Goal: Information Seeking & Learning: Learn about a topic

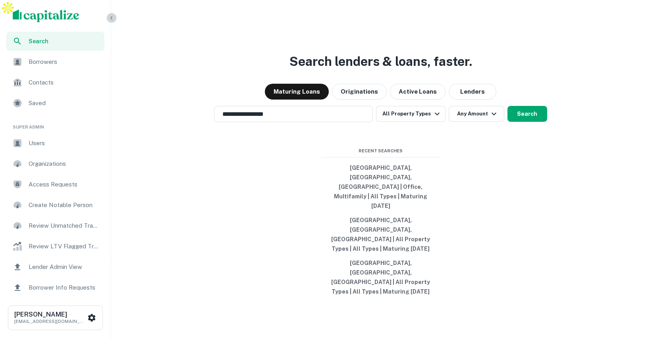
click at [113, 18] on icon "button" at bounding box center [111, 18] width 6 height 6
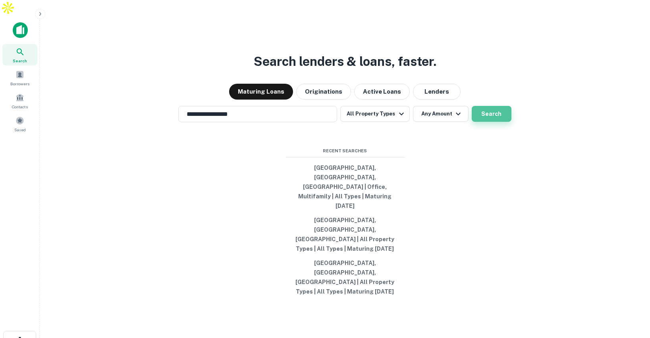
click at [479, 122] on button "Search" at bounding box center [492, 114] width 40 height 16
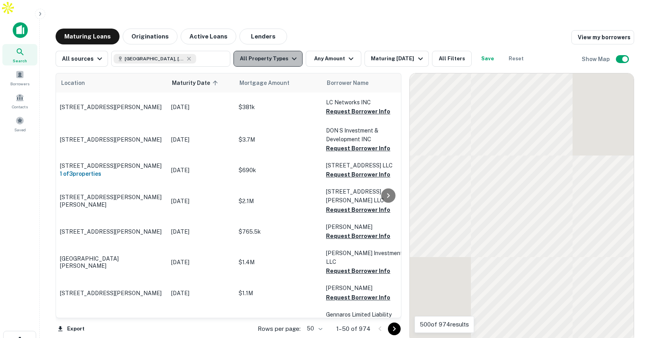
click at [274, 51] on button "All Property Types" at bounding box center [268, 59] width 69 height 16
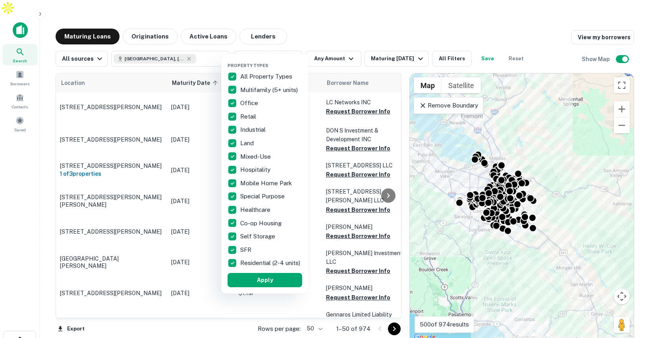
click at [318, 41] on div at bounding box center [325, 169] width 650 height 338
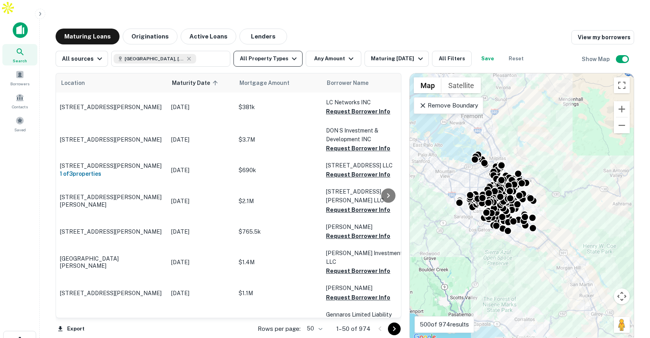
click at [276, 51] on button "All Property Types" at bounding box center [268, 59] width 69 height 16
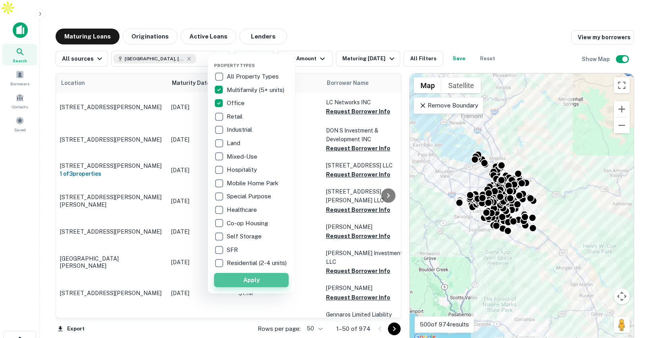
click at [260, 288] on button "Apply" at bounding box center [251, 280] width 75 height 14
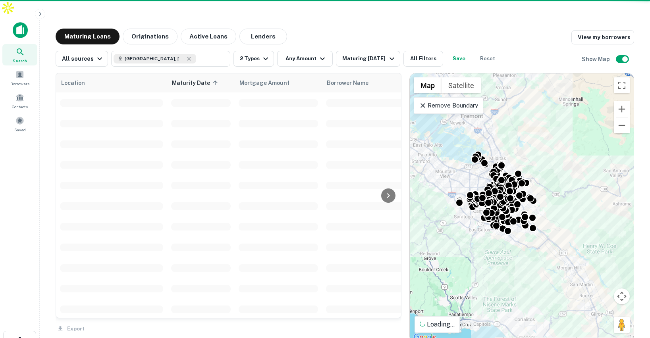
click at [313, 41] on div "Property Types All Property Types Multifamily (5+ units) Office Retail Industri…" at bounding box center [325, 169] width 650 height 338
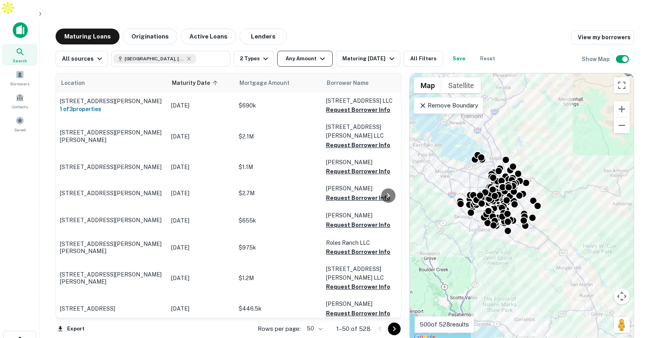
click at [313, 51] on button "Any Amount" at bounding box center [305, 59] width 56 height 16
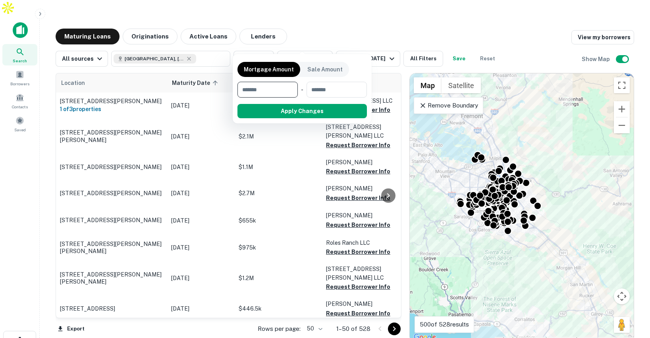
click at [273, 91] on input "number" at bounding box center [265, 90] width 55 height 16
type input "********"
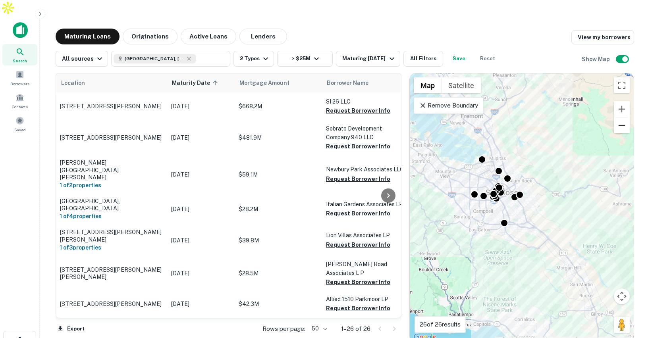
click at [621, 118] on button "Zoom out" at bounding box center [622, 126] width 16 height 16
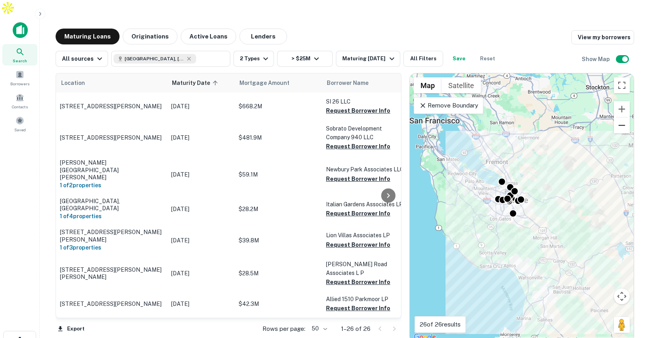
click at [622, 118] on button "Zoom out" at bounding box center [622, 126] width 16 height 16
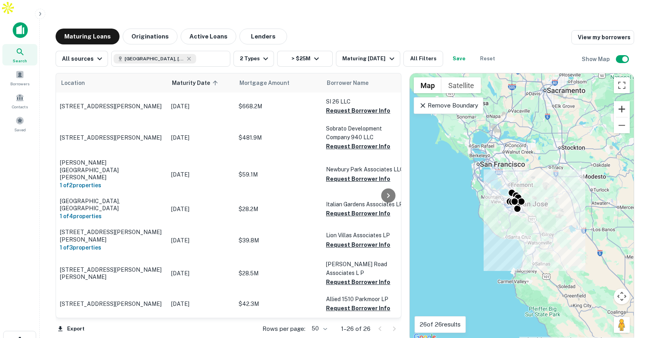
click at [622, 101] on button "Zoom in" at bounding box center [622, 109] width 16 height 16
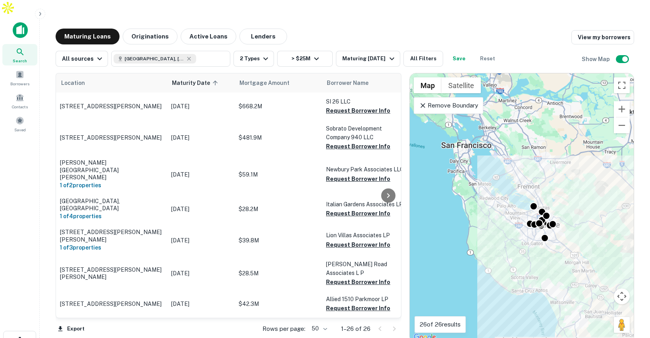
drag, startPoint x: 550, startPoint y: 113, endPoint x: 584, endPoint y: 135, distance: 40.3
click at [584, 139] on div "To activate drag with keyboard, press Alt + Enter. Once in keyboard drag state,…" at bounding box center [522, 207] width 224 height 269
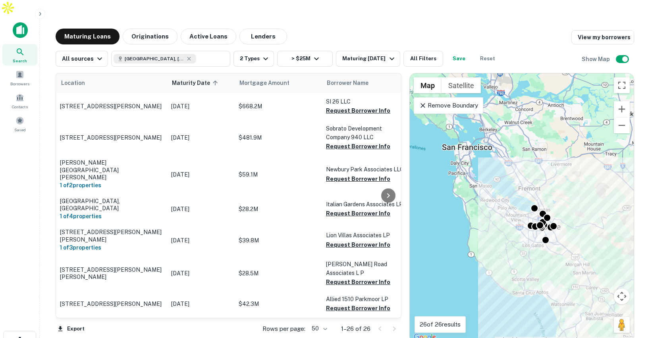
click at [464, 101] on p "Remove Boundary" at bounding box center [448, 106] width 59 height 10
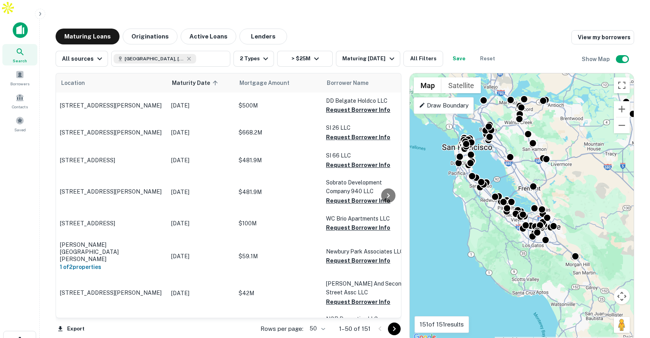
click at [461, 101] on p "Draw Boundary" at bounding box center [444, 106] width 50 height 10
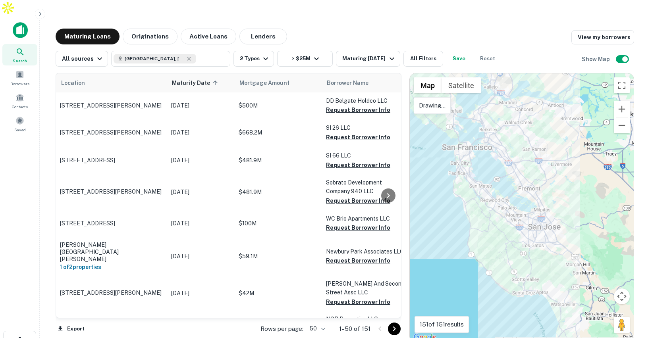
drag, startPoint x: 469, startPoint y: 112, endPoint x: 457, endPoint y: 123, distance: 16.3
click at [457, 123] on div at bounding box center [522, 207] width 224 height 269
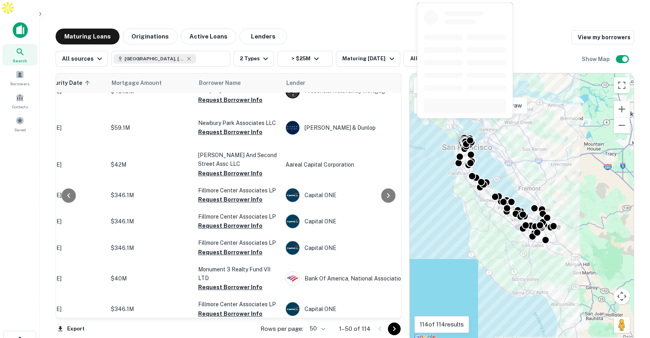
scroll to position [0, 128]
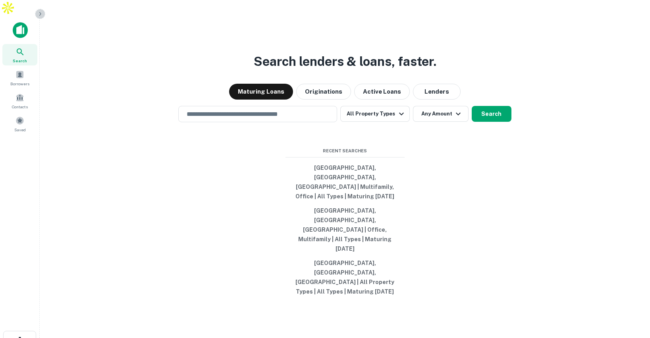
click at [39, 14] on icon "button" at bounding box center [40, 14] width 6 height 6
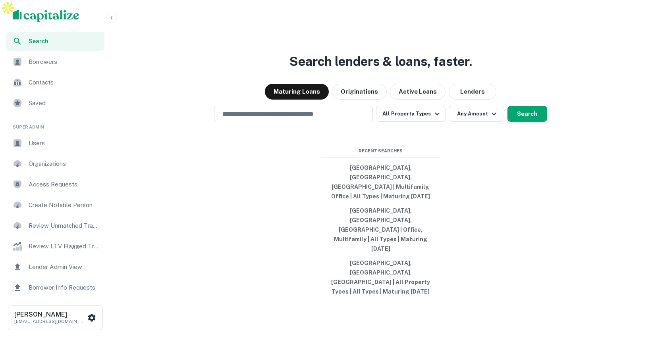
click at [45, 265] on span "Lender Admin View" at bounding box center [64, 268] width 71 height 10
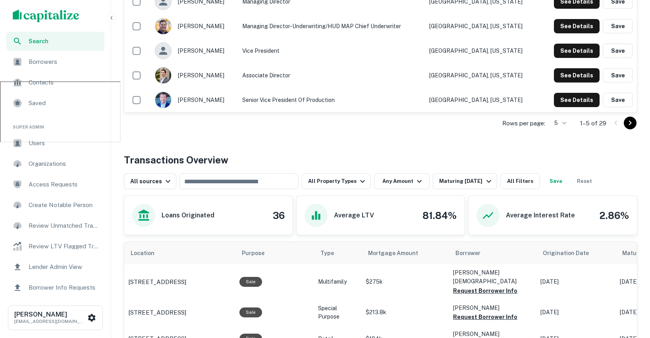
scroll to position [26, 0]
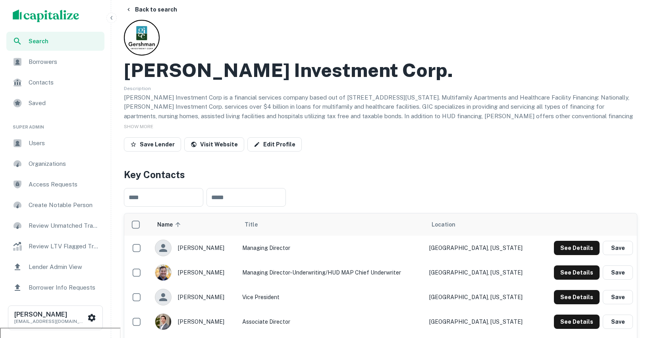
click at [41, 265] on span "Lender Admin View" at bounding box center [64, 268] width 71 height 10
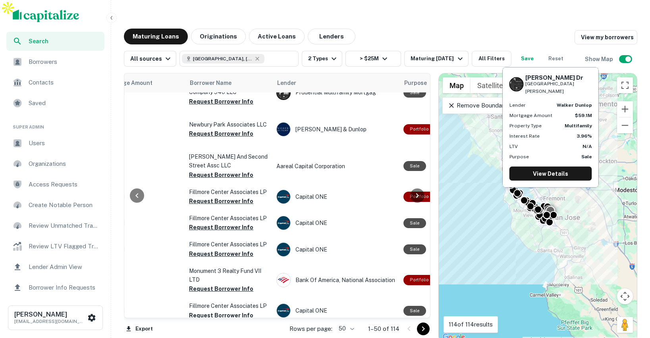
scroll to position [99, 213]
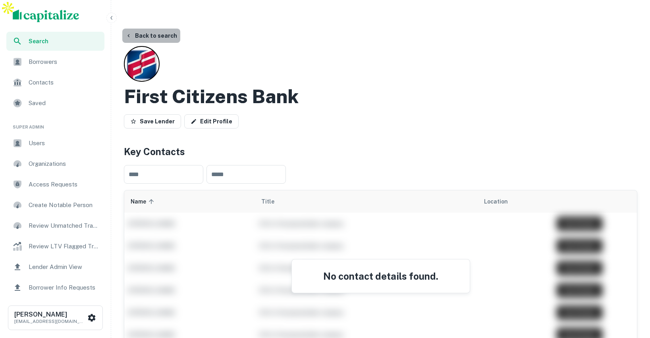
click at [161, 29] on button "Back to search" at bounding box center [151, 36] width 58 height 14
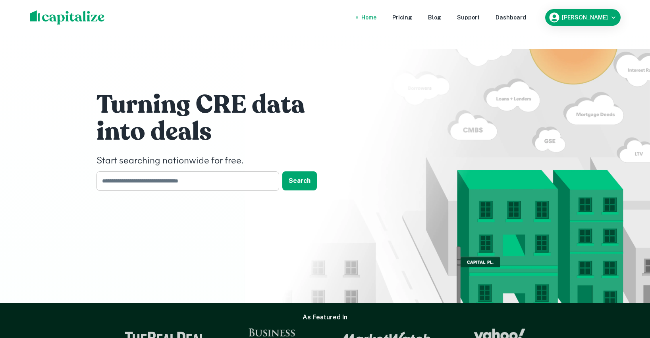
click at [156, 172] on input "text" at bounding box center [185, 181] width 177 height 19
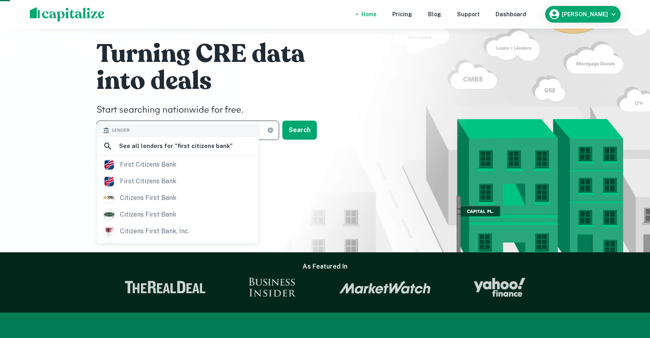
scroll to position [118, 0]
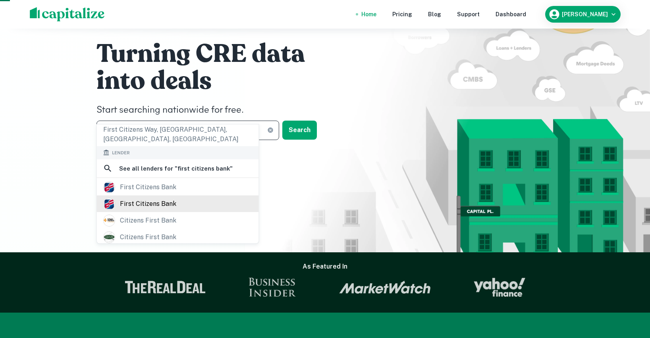
type input "**********"
click at [163, 198] on div "first citizens bank" at bounding box center [148, 204] width 56 height 12
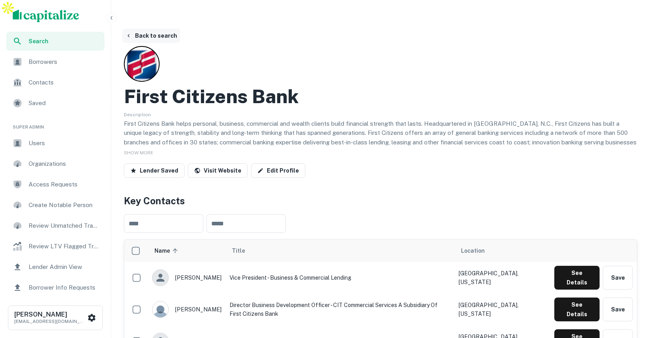
click at [155, 29] on button "Back to search" at bounding box center [151, 36] width 58 height 14
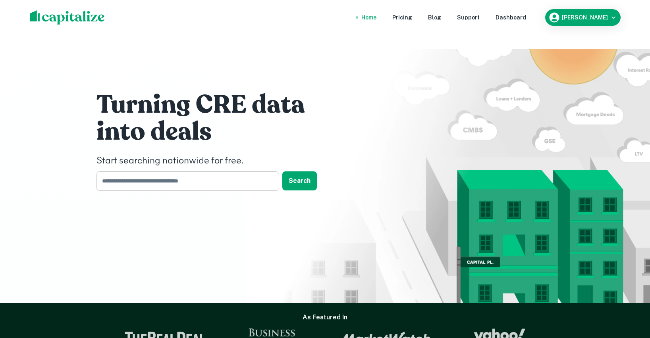
click at [187, 172] on input "text" at bounding box center [185, 181] width 177 height 19
type input "*"
type input "**********"
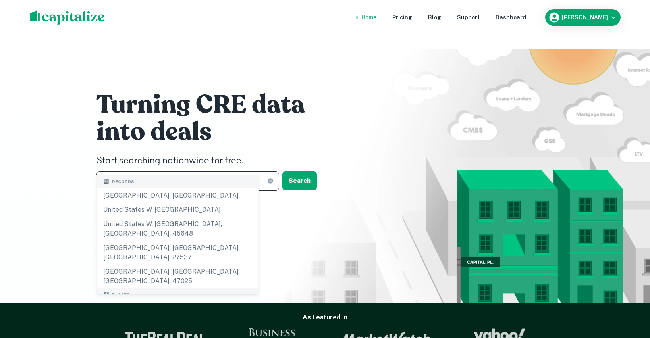
click at [177, 274] on body "**********" at bounding box center [325, 169] width 650 height 338
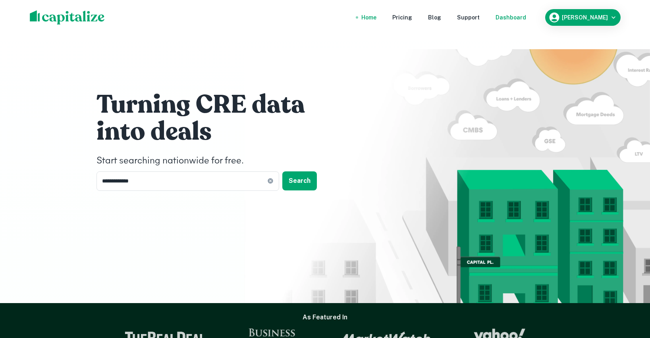
click at [521, 13] on div "Dashboard" at bounding box center [511, 17] width 31 height 9
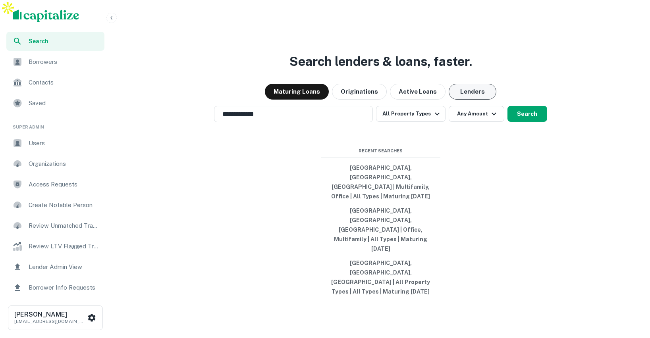
click at [456, 100] on button "Lenders" at bounding box center [473, 92] width 48 height 16
click at [271, 119] on input "**********" at bounding box center [288, 114] width 140 height 9
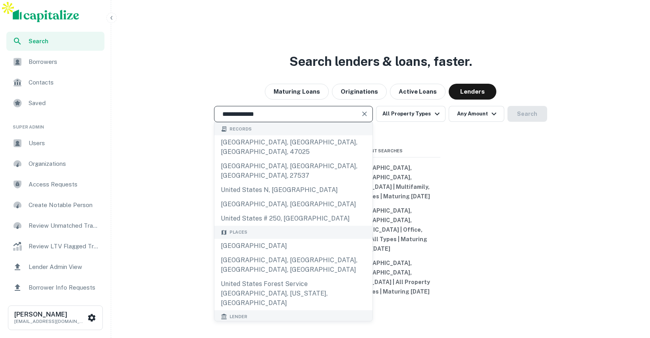
click at [479, 146] on div "**********" at bounding box center [380, 204] width 533 height 338
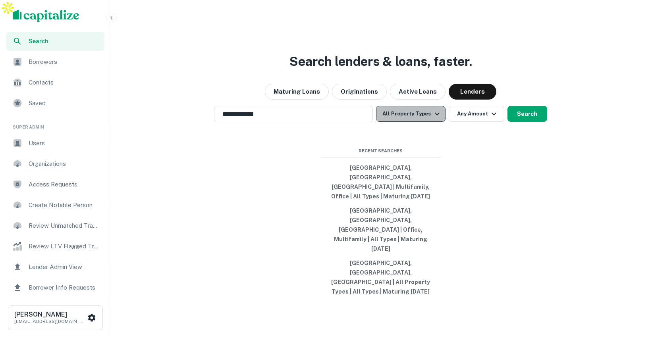
click at [433, 119] on icon "button" at bounding box center [438, 114] width 10 height 10
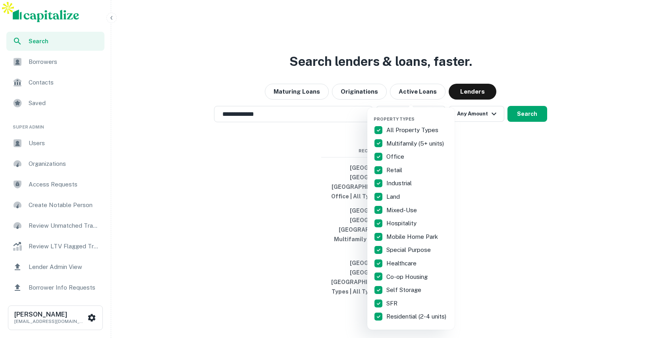
click at [477, 134] on div at bounding box center [325, 169] width 650 height 338
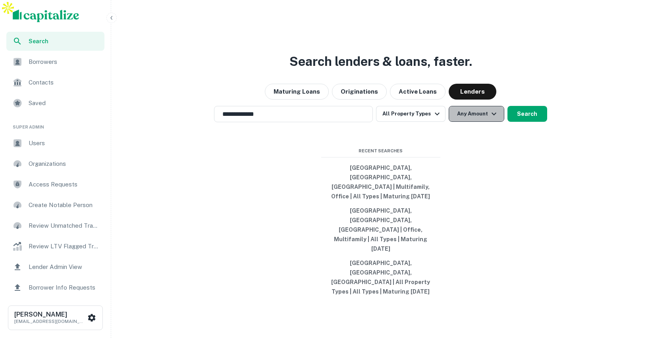
click at [477, 122] on button "Any Amount" at bounding box center [477, 114] width 56 height 16
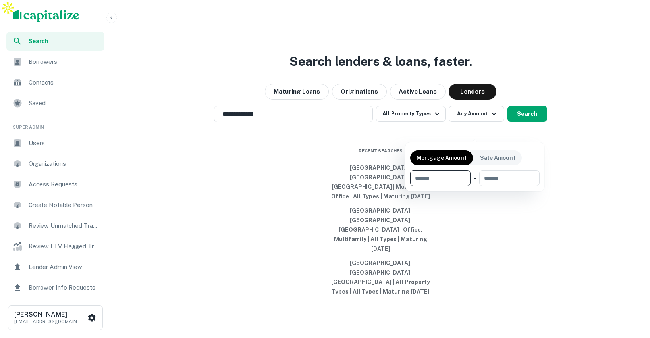
click at [441, 176] on input "number" at bounding box center [437, 178] width 55 height 16
type input "*******"
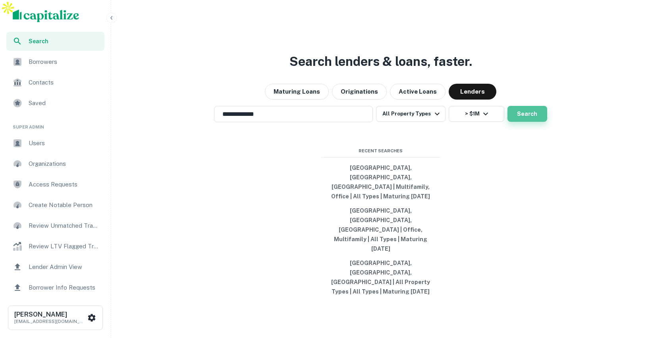
click at [530, 122] on button "Search" at bounding box center [528, 114] width 40 height 16
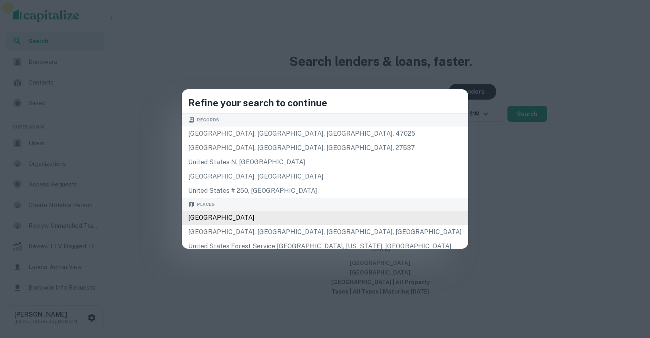
click at [293, 218] on div "United States" at bounding box center [325, 218] width 286 height 14
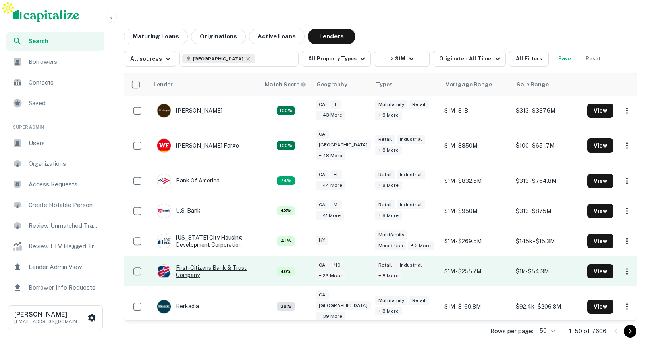
click at [212, 265] on div "First-citizens Bank & Trust Company" at bounding box center [204, 272] width 95 height 14
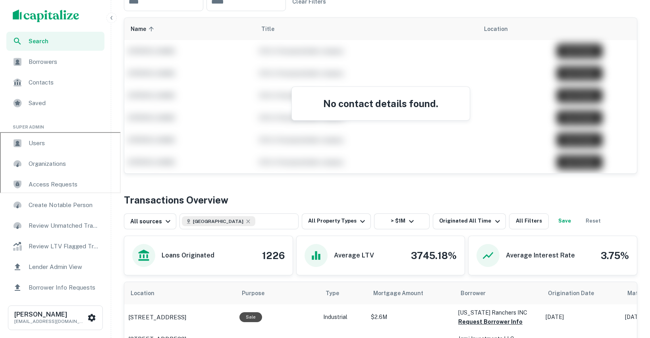
scroll to position [226, 0]
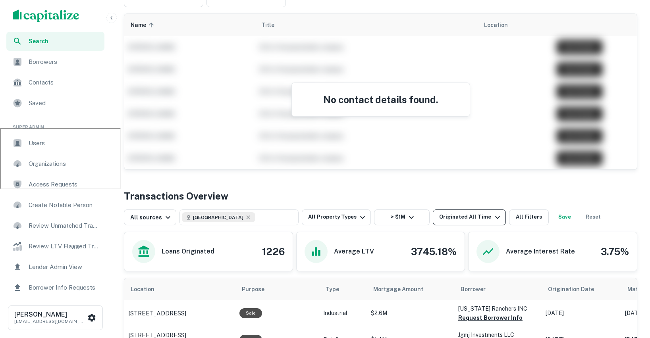
click at [464, 213] on div "Originated All Time" at bounding box center [470, 218] width 63 height 10
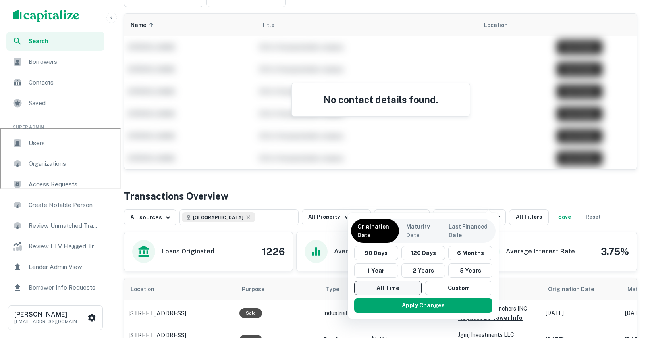
click at [376, 290] on button "All Time" at bounding box center [388, 288] width 68 height 14
click at [386, 303] on button "Apply Changes" at bounding box center [423, 306] width 138 height 14
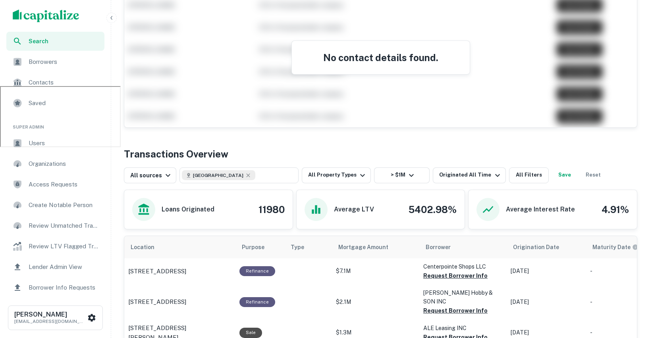
scroll to position [277, 0]
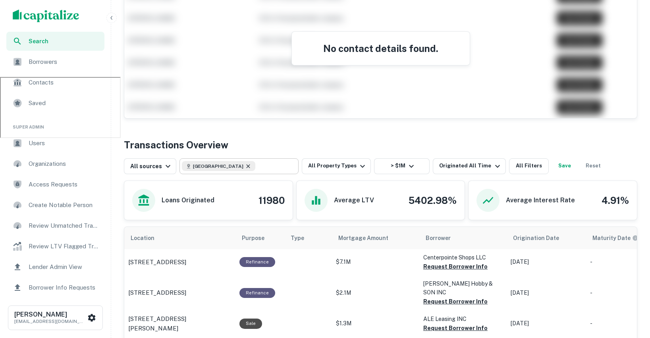
click at [245, 163] on icon at bounding box center [248, 166] width 6 height 6
type input "**********"
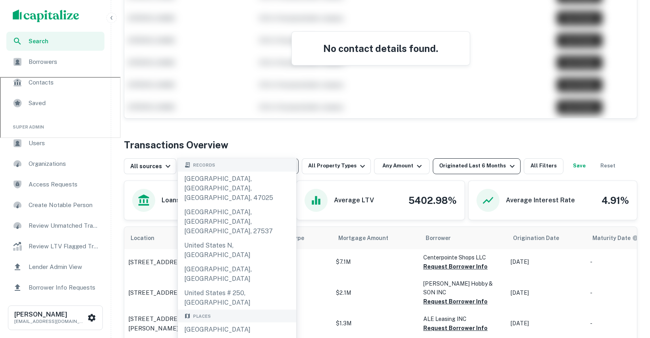
click at [449, 162] on div "Originated Last 6 Months" at bounding box center [477, 167] width 77 height 10
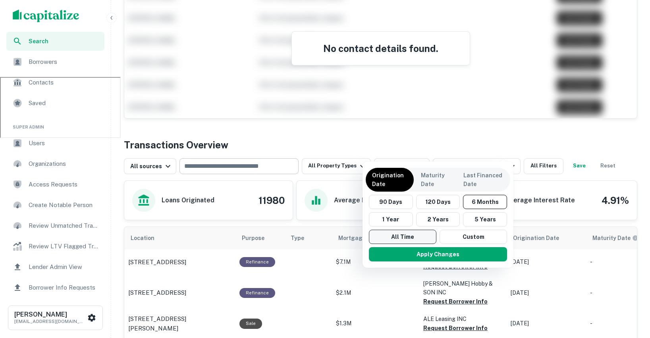
click at [394, 240] on button "All Time" at bounding box center [403, 237] width 68 height 14
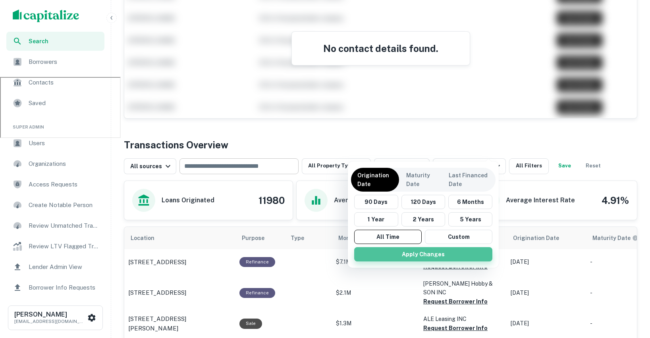
click at [389, 255] on button "Apply Changes" at bounding box center [423, 254] width 138 height 14
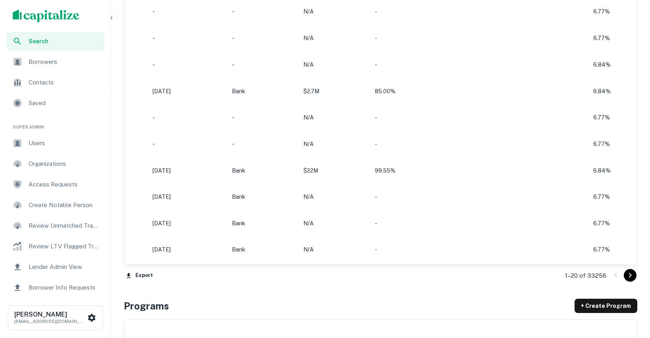
scroll to position [831, 0]
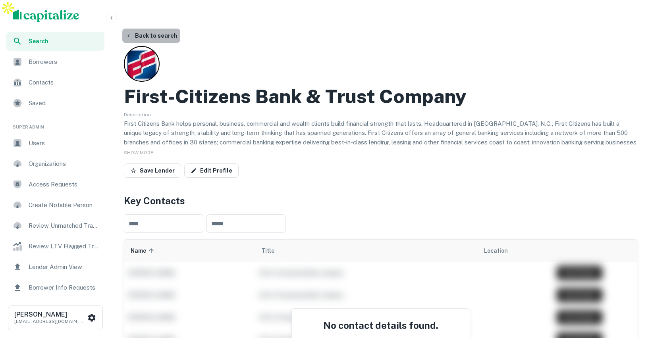
click at [157, 29] on button "Back to search" at bounding box center [151, 36] width 58 height 14
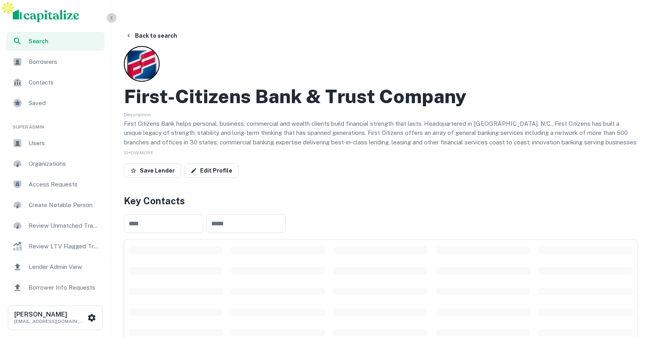
click at [109, 18] on icon "button" at bounding box center [111, 18] width 6 height 6
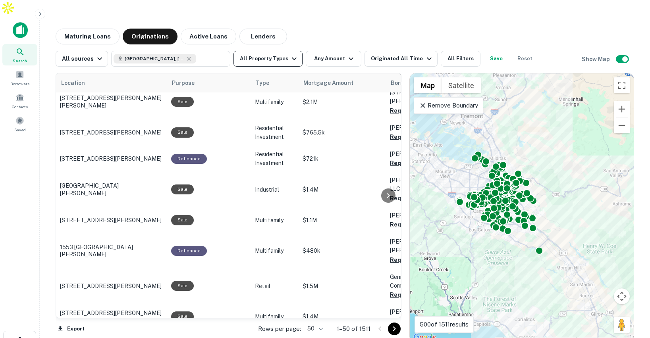
click at [281, 51] on button "All Property Types" at bounding box center [268, 59] width 69 height 16
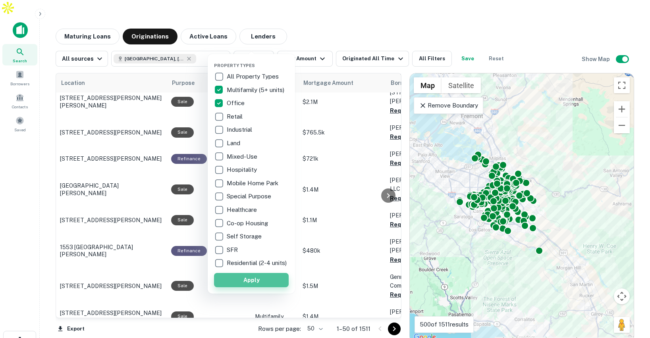
click at [258, 284] on button "Apply" at bounding box center [251, 280] width 75 height 14
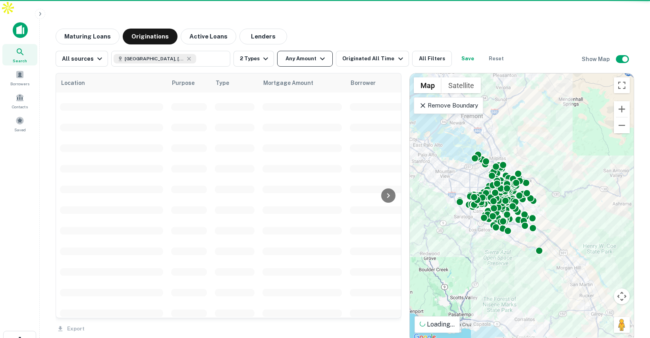
click at [314, 43] on div at bounding box center [325, 169] width 650 height 338
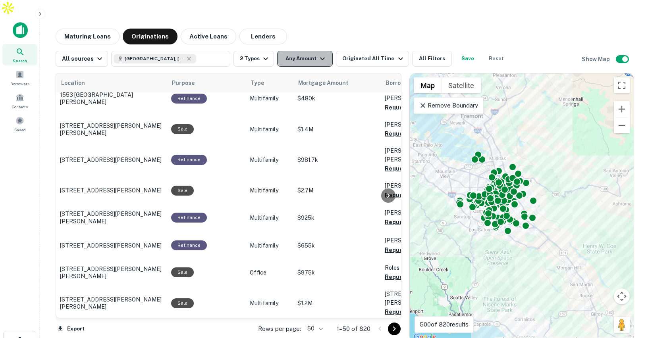
click at [310, 51] on button "Any Amount" at bounding box center [305, 59] width 56 height 16
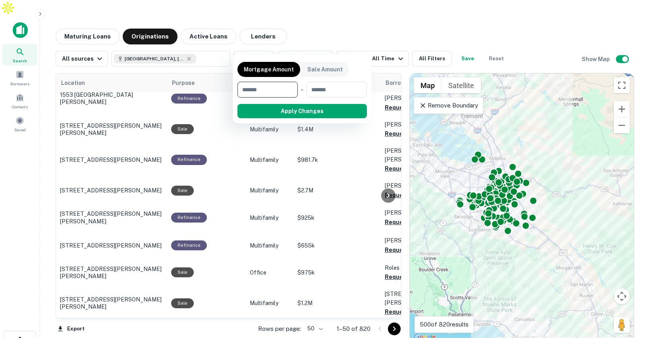
click at [274, 83] on input "number" at bounding box center [265, 90] width 55 height 16
type input "********"
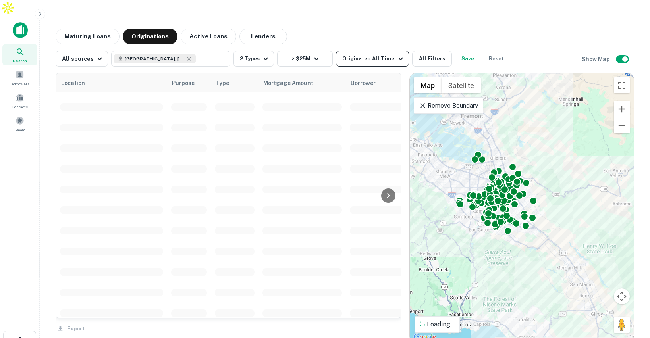
click at [383, 54] on div "Originated All Time" at bounding box center [373, 59] width 63 height 10
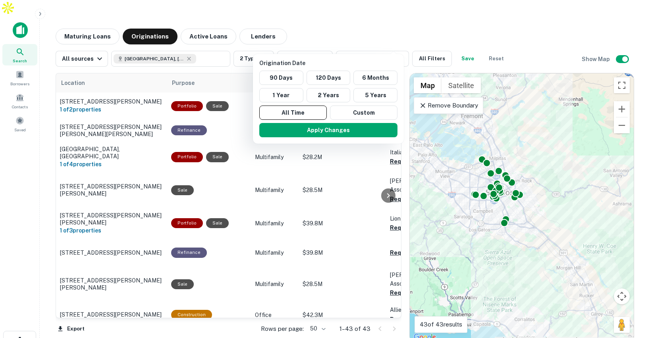
click at [96, 24] on div at bounding box center [325, 169] width 650 height 338
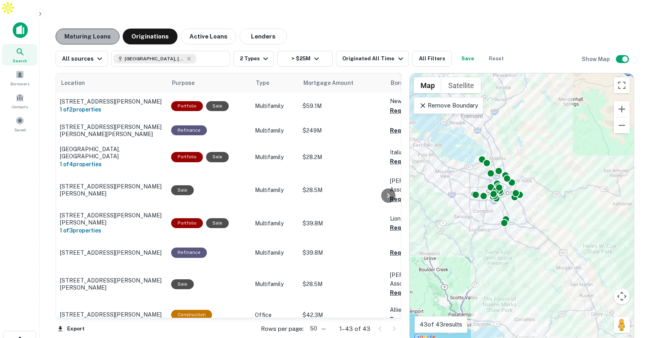
click at [101, 29] on button "Maturing Loans" at bounding box center [88, 37] width 64 height 16
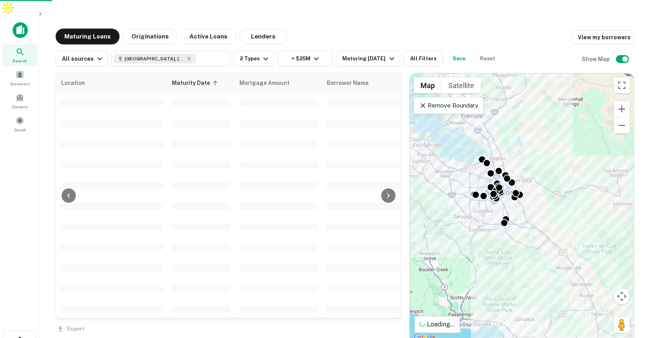
scroll to position [99, 0]
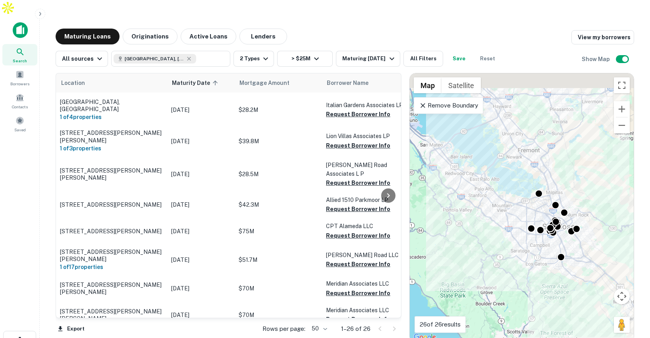
drag, startPoint x: 501, startPoint y: 116, endPoint x: 559, endPoint y: 153, distance: 68.9
click at [559, 153] on div "To activate drag with keyboard, press Alt + Enter. Once in keyboard drag state,…" at bounding box center [522, 207] width 224 height 269
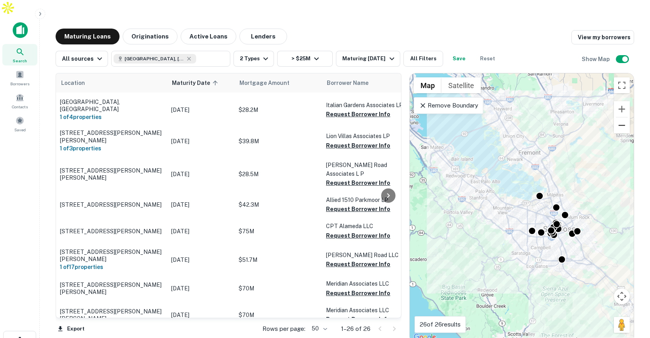
click at [615, 118] on button "Zoom out" at bounding box center [622, 126] width 16 height 16
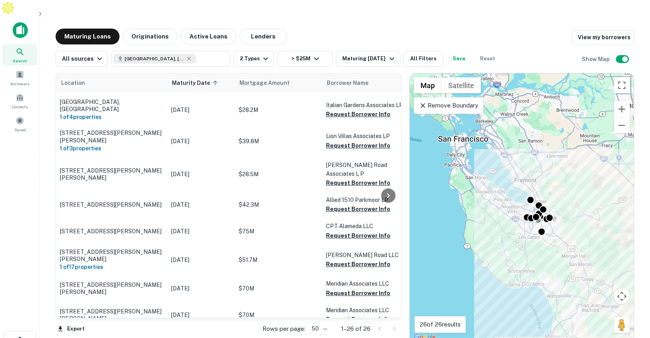
click at [474, 97] on div "Remove Boundary" at bounding box center [449, 105] width 70 height 17
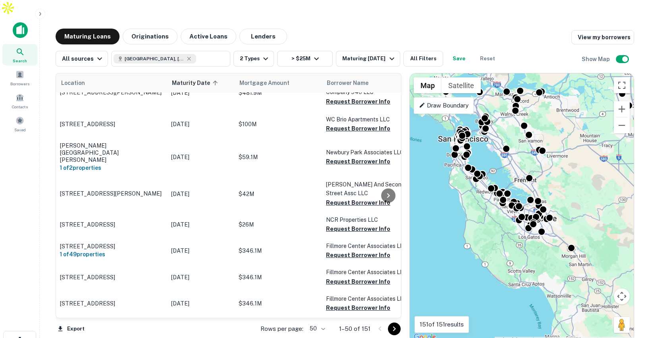
click at [464, 101] on p "Draw Boundary" at bounding box center [444, 106] width 50 height 10
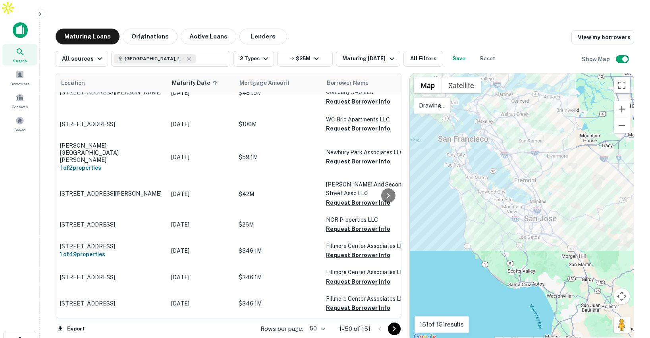
click at [465, 111] on div at bounding box center [522, 207] width 224 height 269
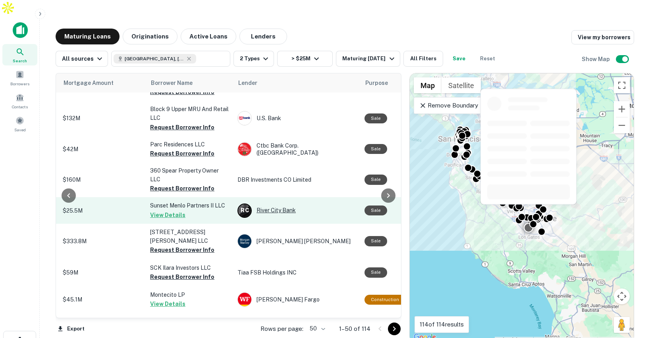
scroll to position [1051, 176]
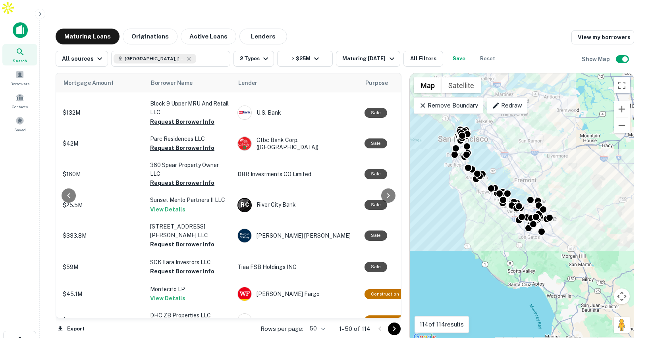
drag, startPoint x: 301, startPoint y: 204, endPoint x: 382, endPoint y: 1, distance: 218.6
